Goal: Check status: Check status

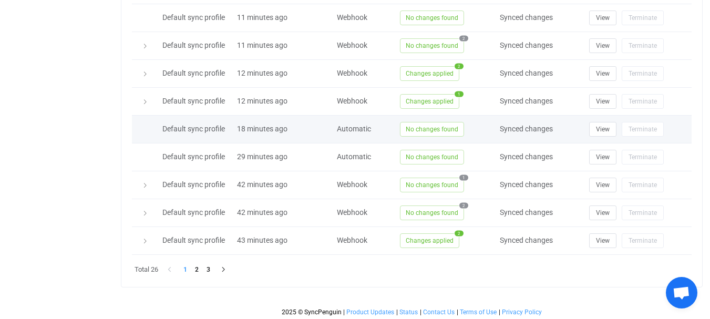
scroll to position [513, 0]
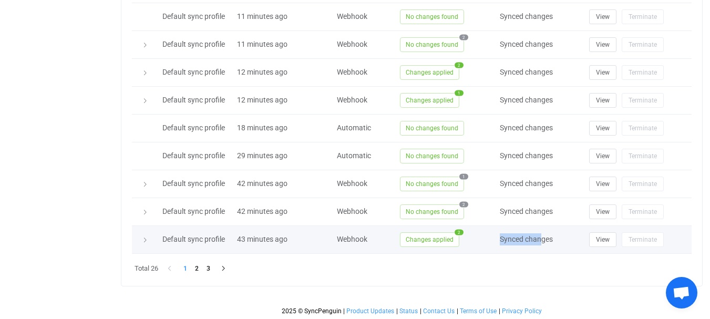
drag, startPoint x: 500, startPoint y: 237, endPoint x: 552, endPoint y: 238, distance: 51.5
click at [551, 238] on div "Synced changes" at bounding box center [539, 239] width 89 height 12
click at [552, 238] on span "Synced changes" at bounding box center [526, 239] width 53 height 8
click at [597, 240] on span "View" at bounding box center [603, 239] width 14 height 7
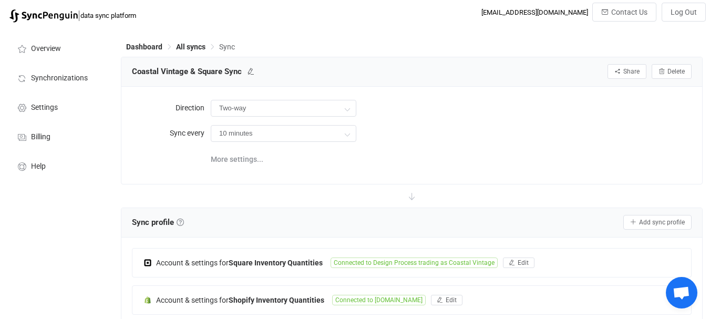
scroll to position [0, 0]
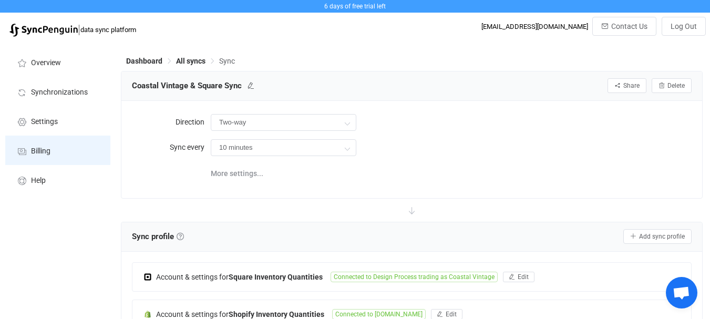
click at [36, 151] on span "Billing" at bounding box center [40, 151] width 19 height 8
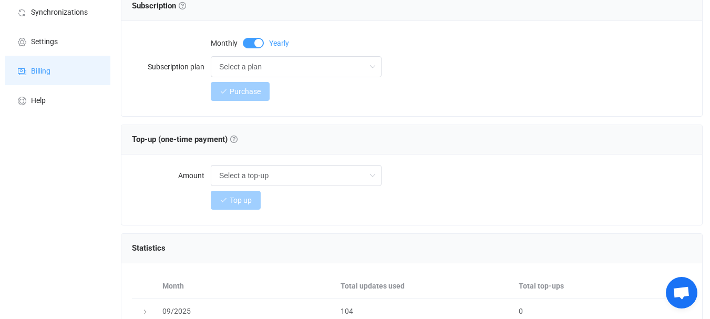
scroll to position [186, 0]
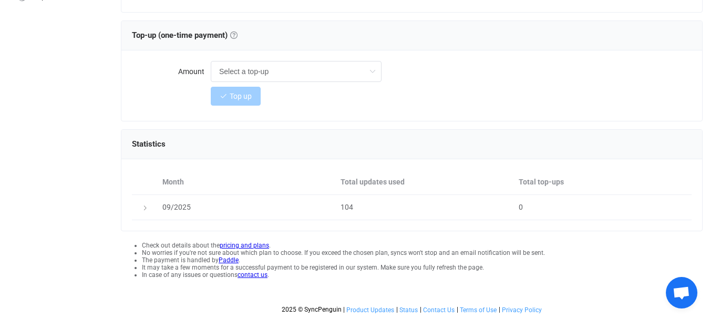
drag, startPoint x: 362, startPoint y: 181, endPoint x: 401, endPoint y: 179, distance: 38.9
click at [400, 179] on div "Total updates used" at bounding box center [424, 182] width 178 height 12
drag, startPoint x: 409, startPoint y: 179, endPoint x: 362, endPoint y: 180, distance: 47.3
click at [364, 179] on div "Total updates used" at bounding box center [424, 182] width 178 height 12
click at [362, 180] on div "Total updates used" at bounding box center [424, 182] width 178 height 12
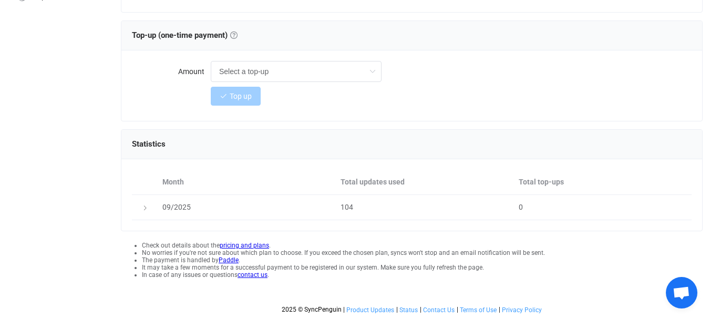
click at [39, 108] on div "Overview Synchronizations Settings Billing Help" at bounding box center [58, 88] width 116 height 461
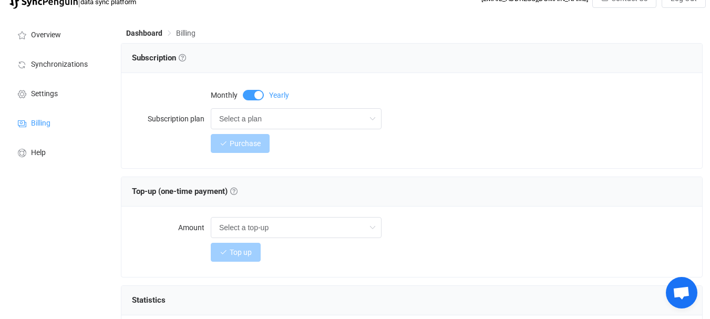
scroll to position [0, 0]
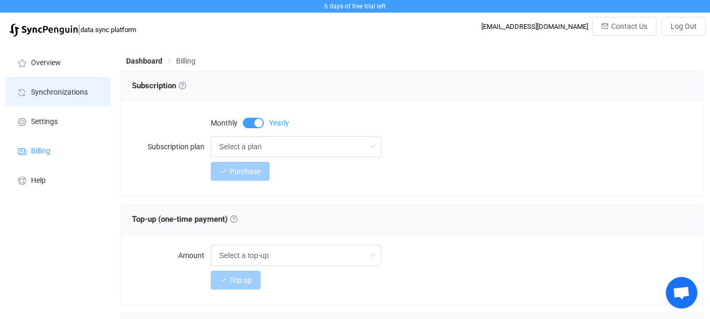
click at [74, 94] on span "Synchronizations" at bounding box center [59, 92] width 57 height 8
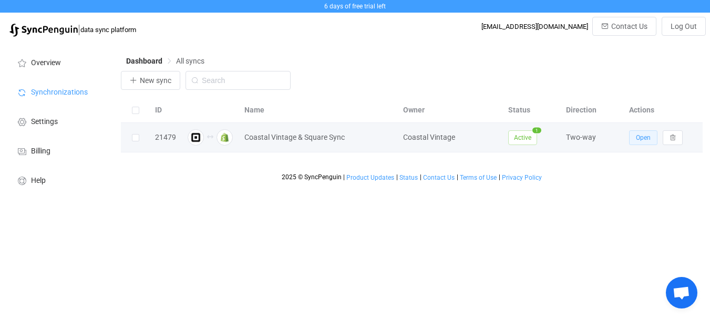
click at [635, 142] on button "Open" at bounding box center [643, 137] width 28 height 15
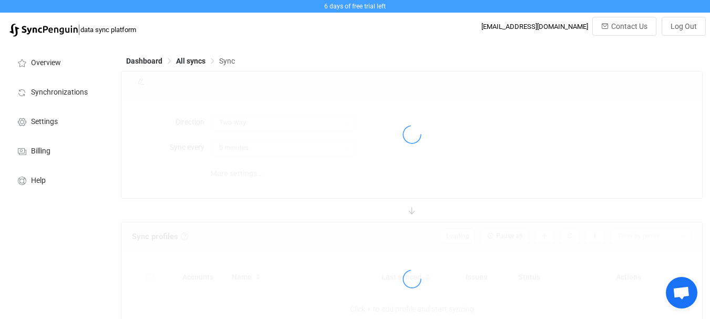
type input "10 minutes"
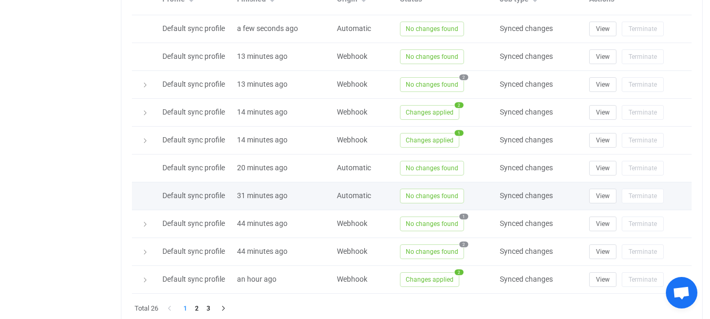
scroll to position [420, 0]
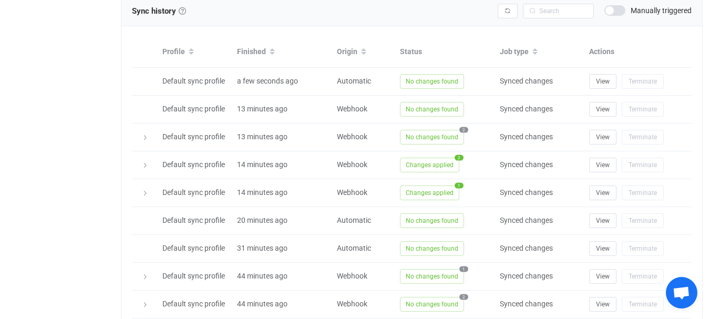
click at [68, 195] on div "Overview Synchronizations Settings Billing Help" at bounding box center [58, 17] width 116 height 791
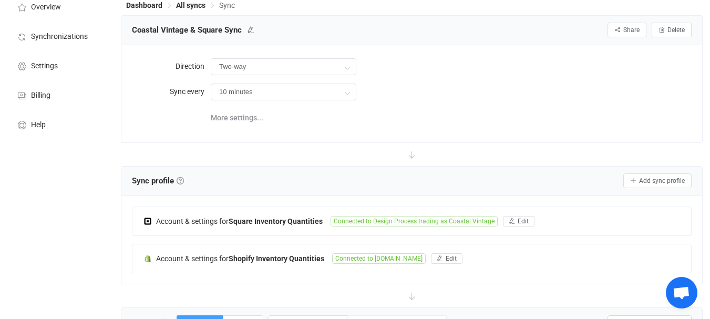
scroll to position [53, 0]
